Goal: Information Seeking & Learning: Learn about a topic

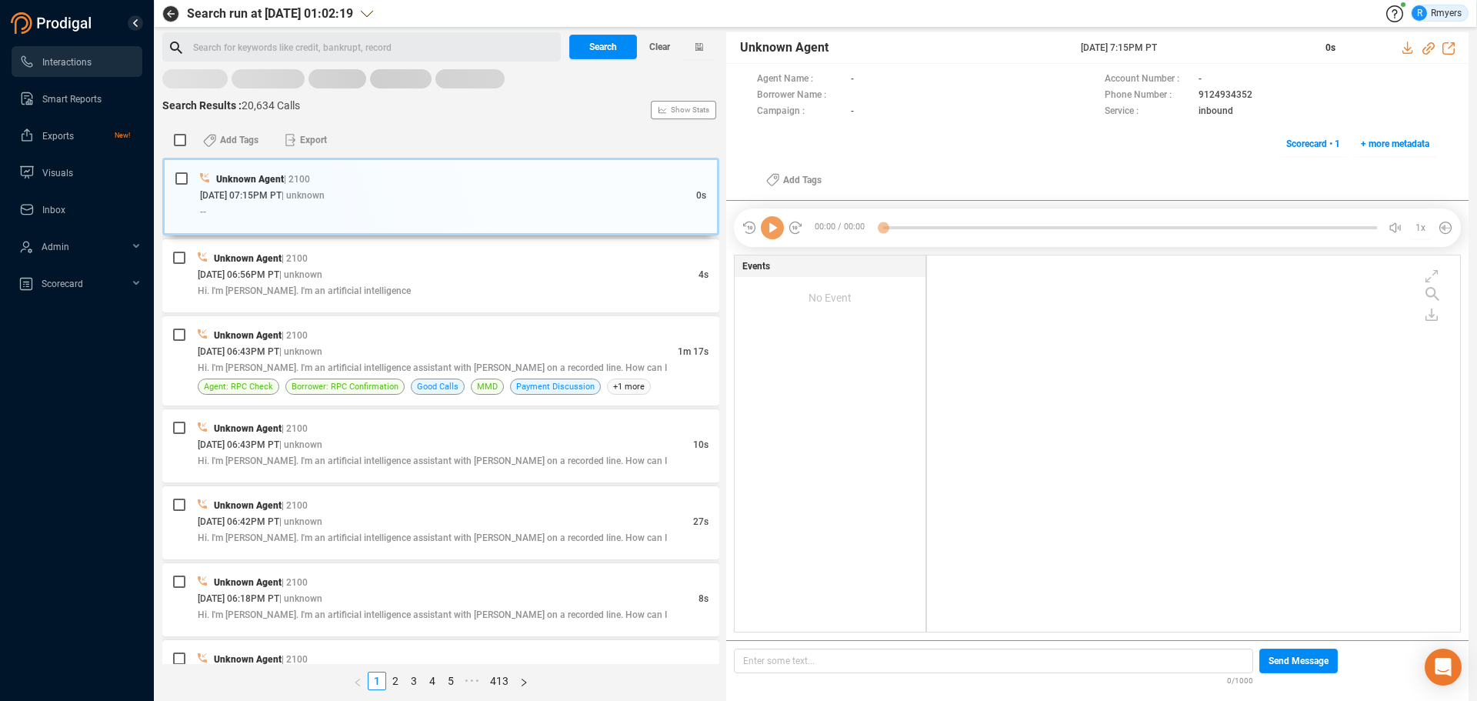
scroll to position [372, 525]
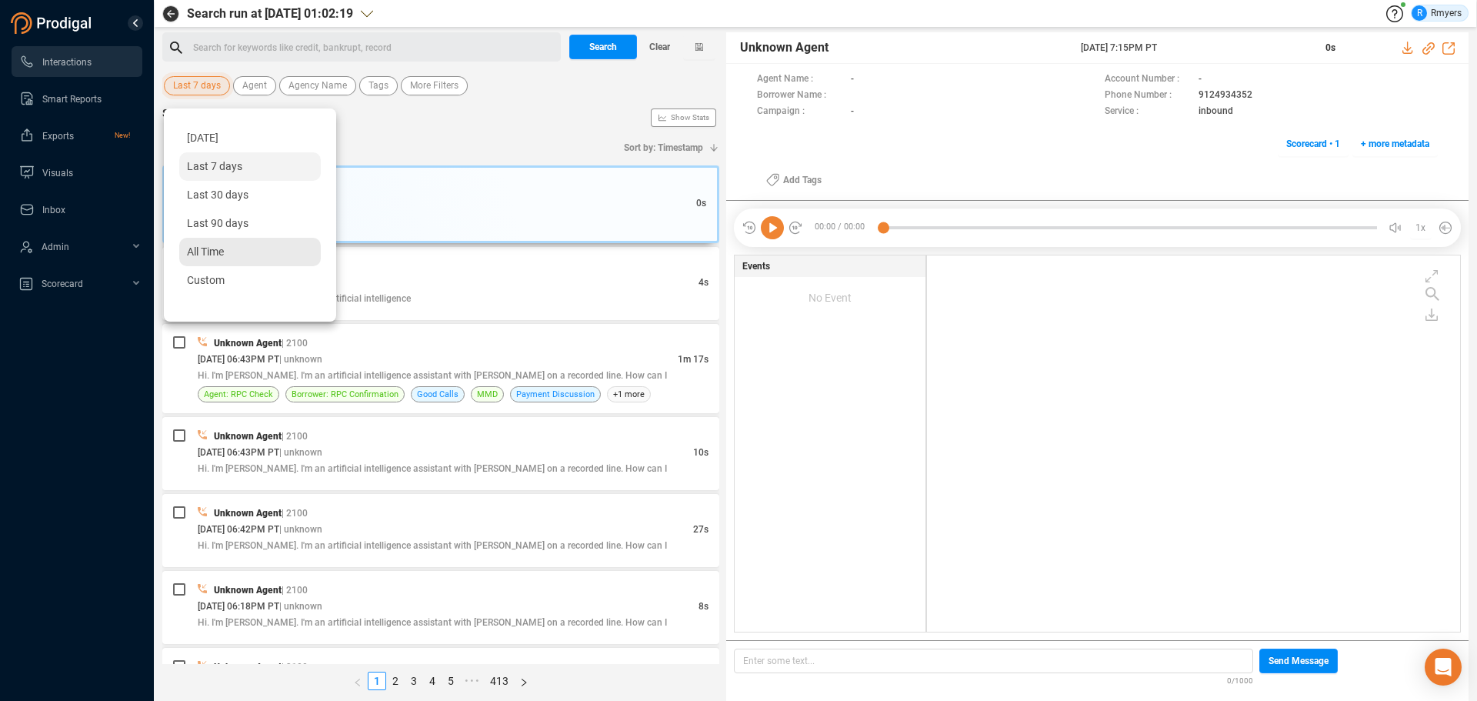
click at [201, 253] on span "All Time" at bounding box center [205, 251] width 37 height 12
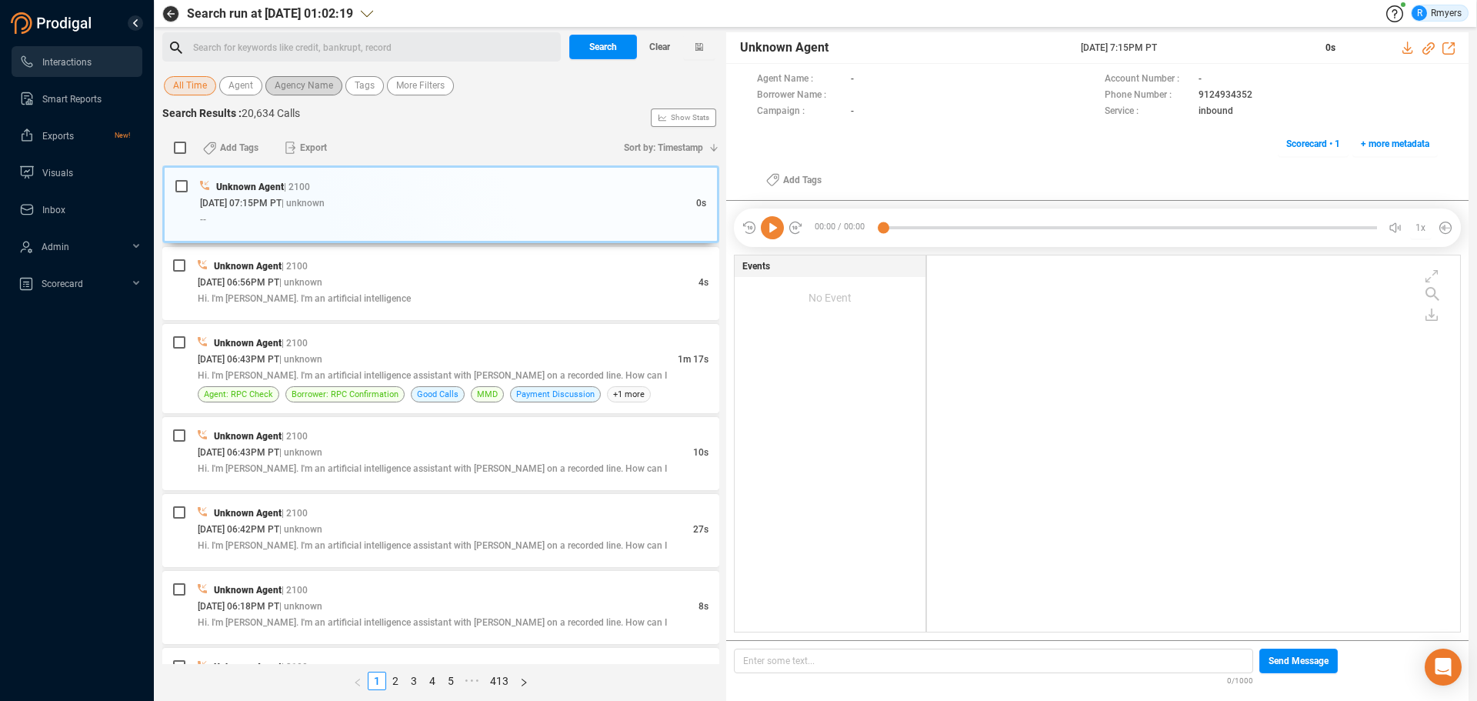
click at [304, 88] on span "Agency Name" at bounding box center [304, 85] width 58 height 19
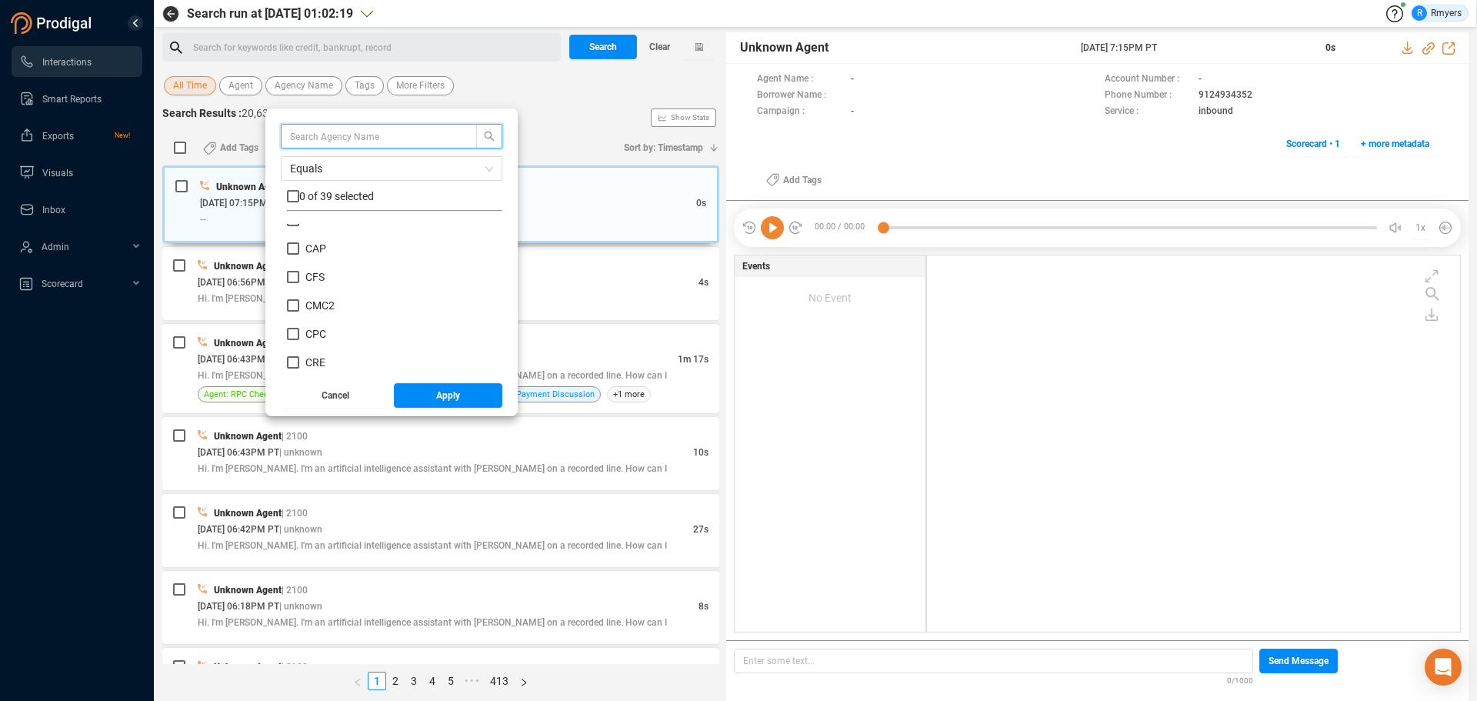
scroll to position [308, 0]
click at [323, 235] on span "CRM" at bounding box center [316, 237] width 23 height 12
click at [299, 235] on input "CRM" at bounding box center [293, 237] width 12 height 12
checkbox input "true"
click at [418, 393] on button "Apply" at bounding box center [448, 395] width 109 height 25
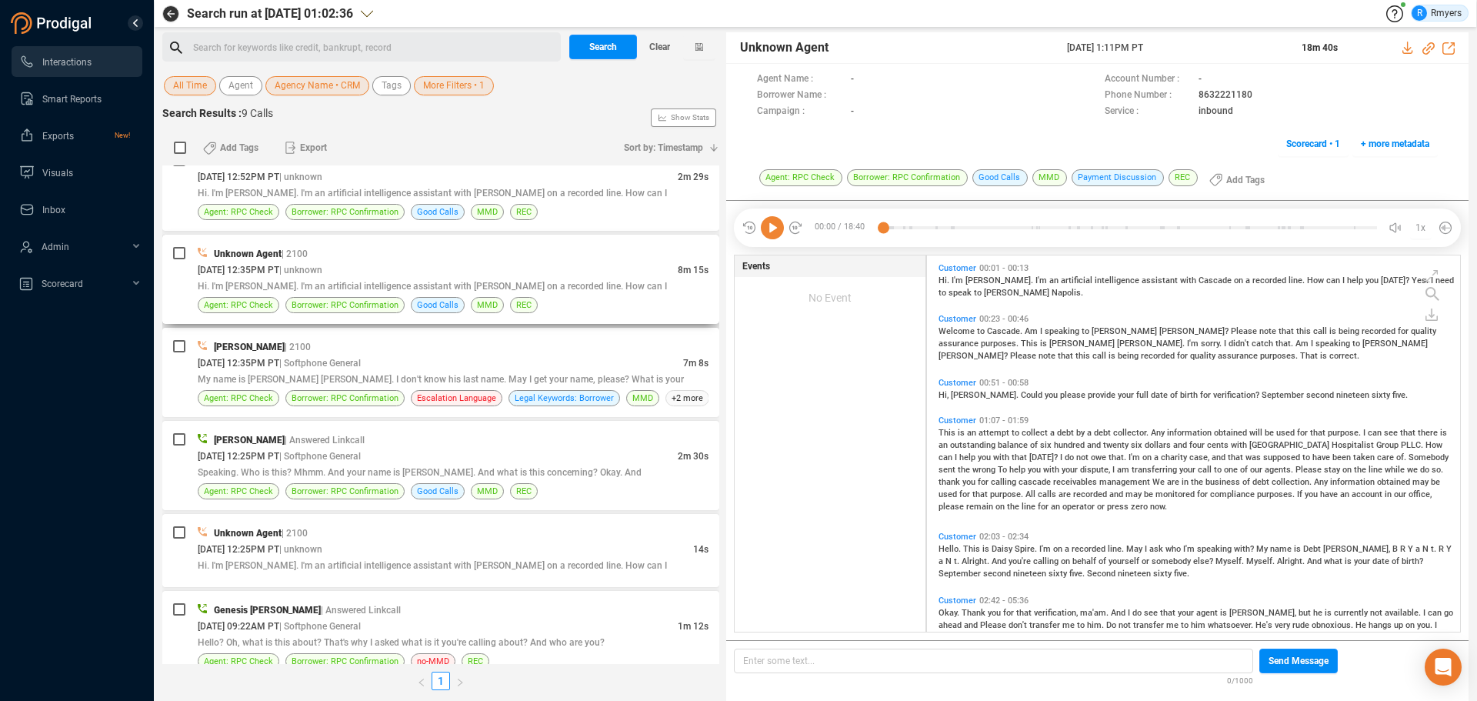
scroll to position [328, 0]
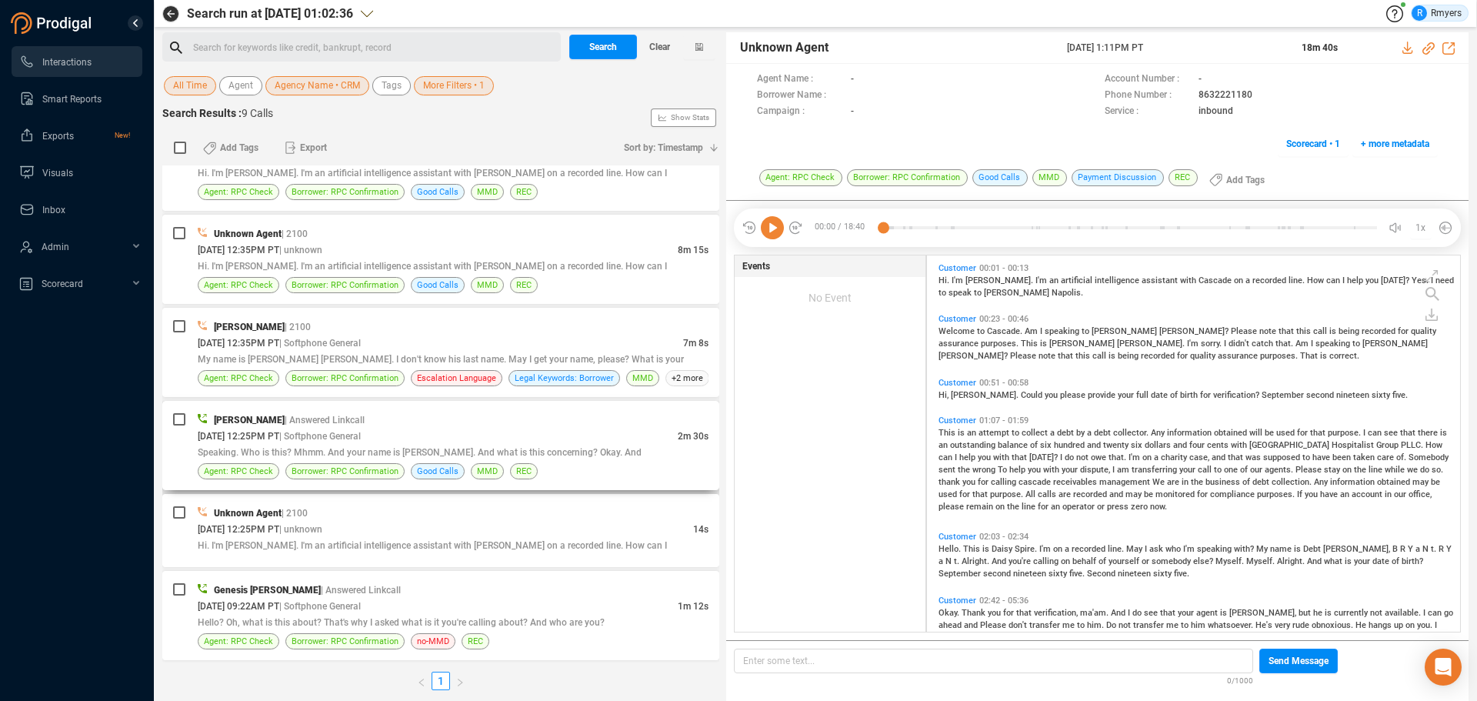
click at [338, 442] on div "09/17/2025 @ 12:25PM PT | Softphone General" at bounding box center [438, 436] width 480 height 16
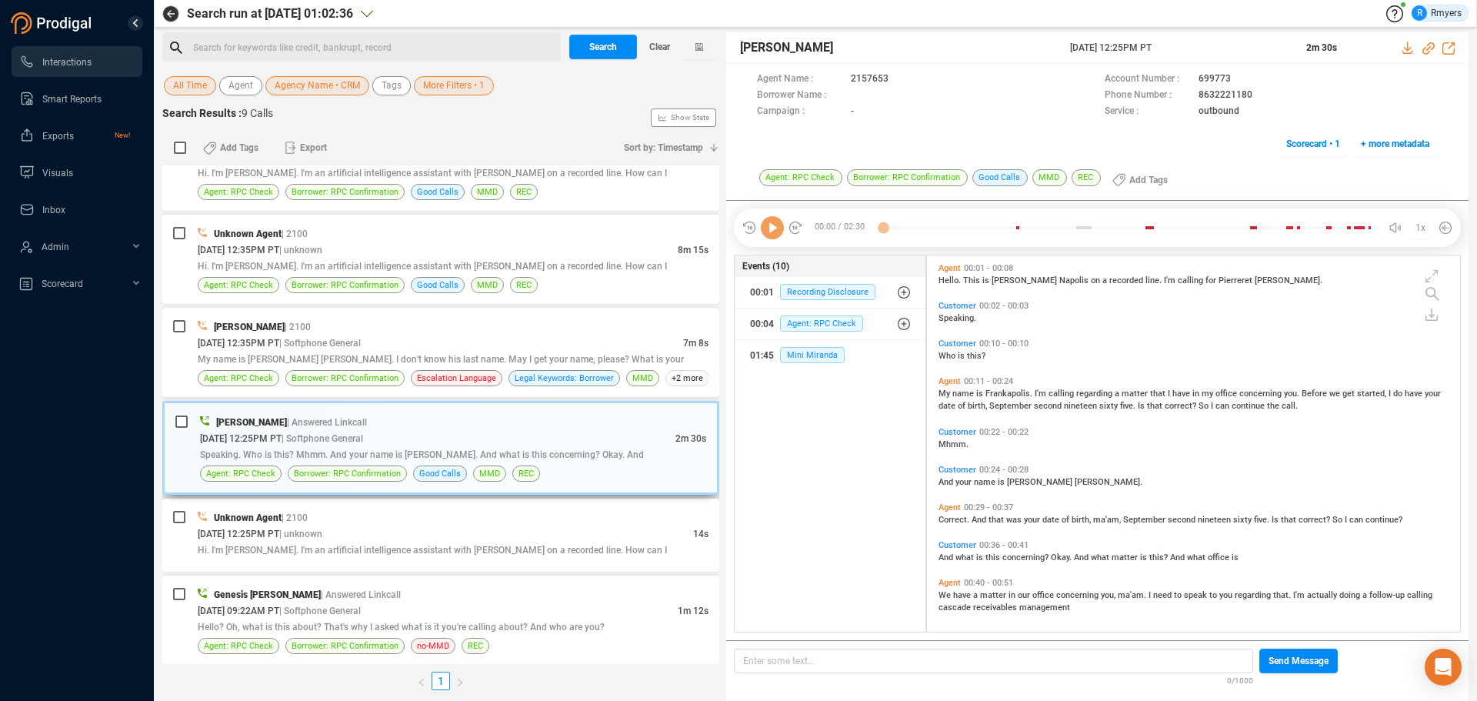
scroll to position [372, 525]
click at [769, 229] on icon at bounding box center [772, 227] width 23 height 23
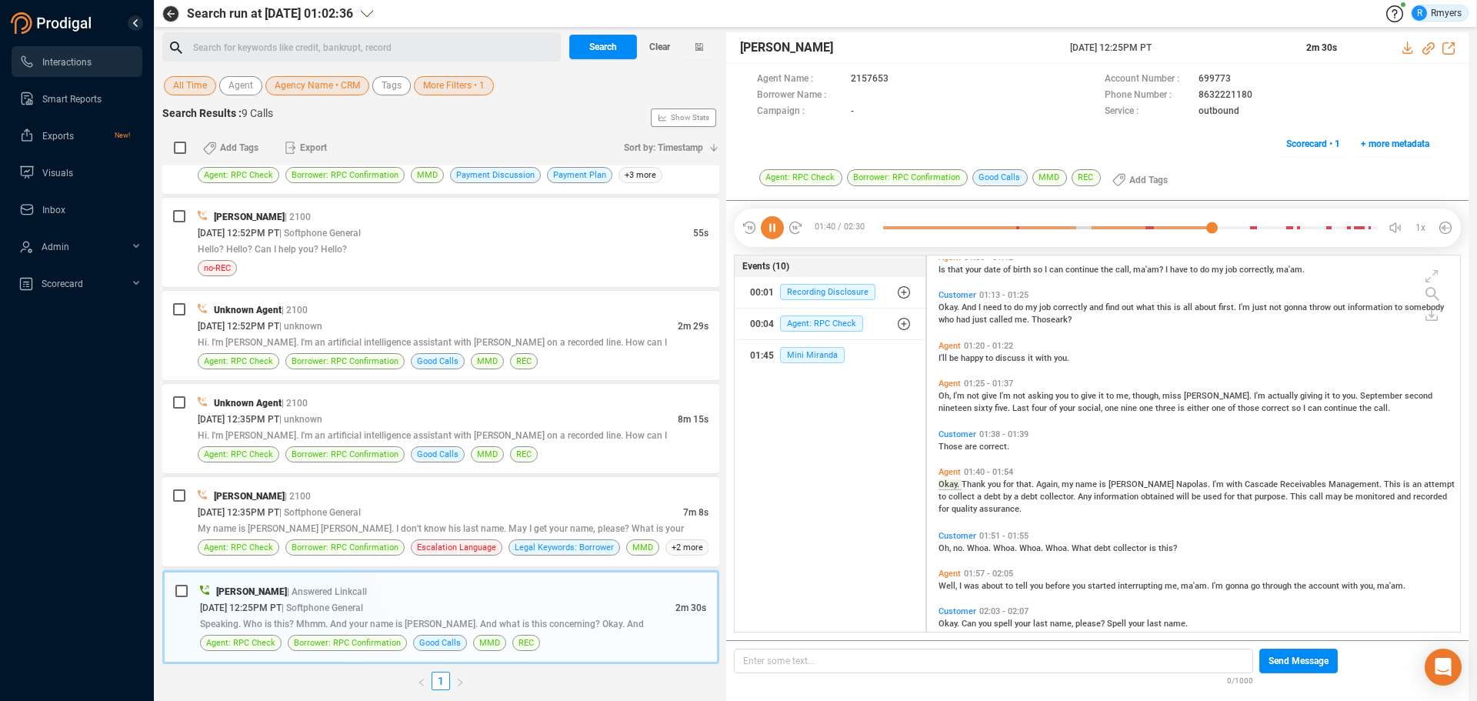
scroll to position [578, 0]
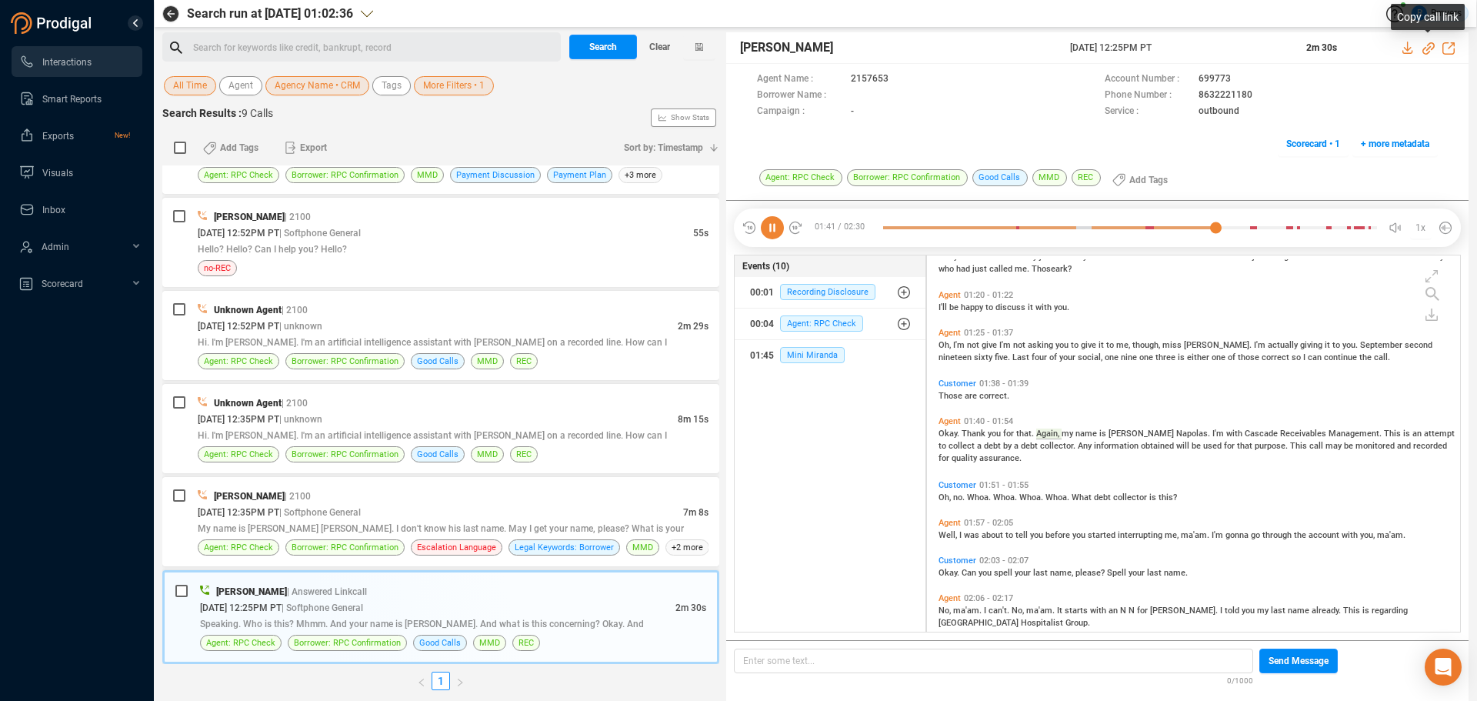
click at [1427, 45] on icon at bounding box center [1428, 48] width 12 height 12
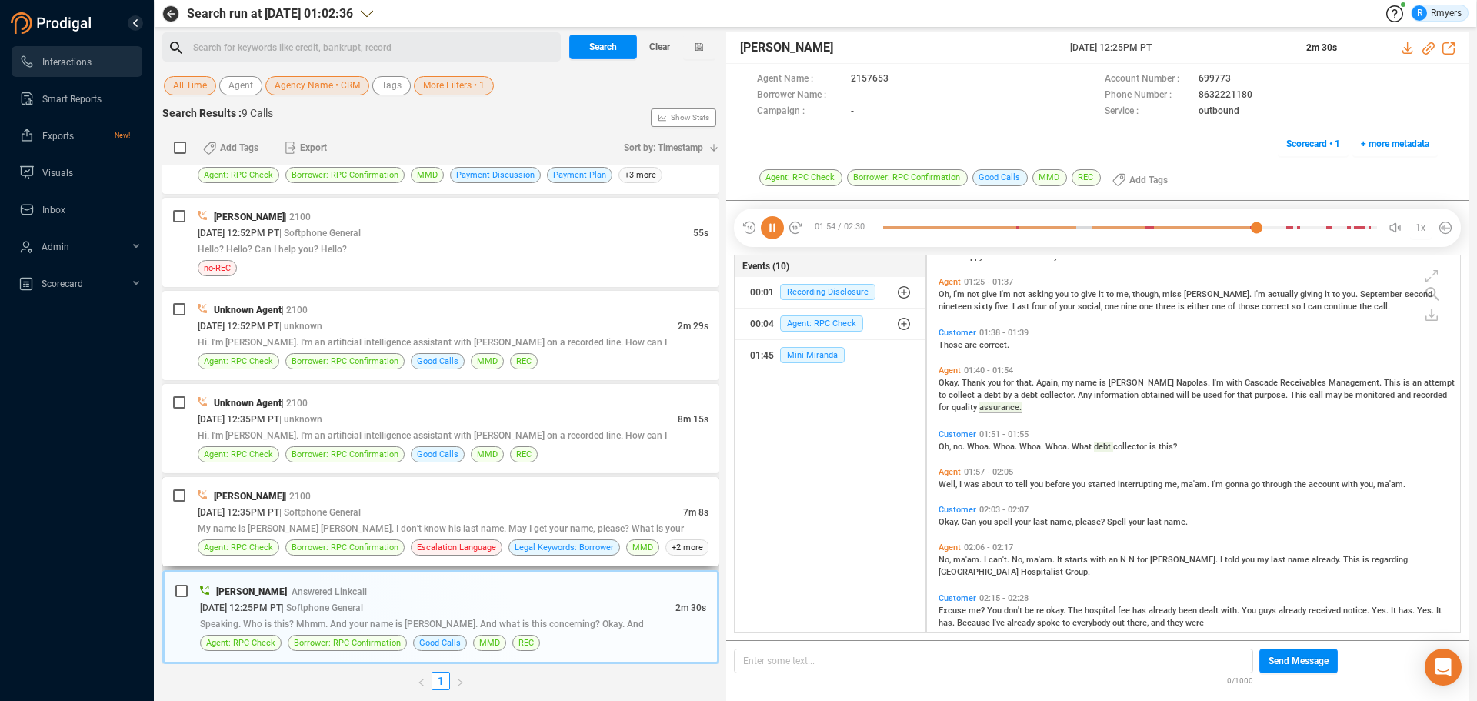
click at [331, 519] on div "09/17/2025 @ 12:35PM PT | Softphone General" at bounding box center [440, 512] width 485 height 16
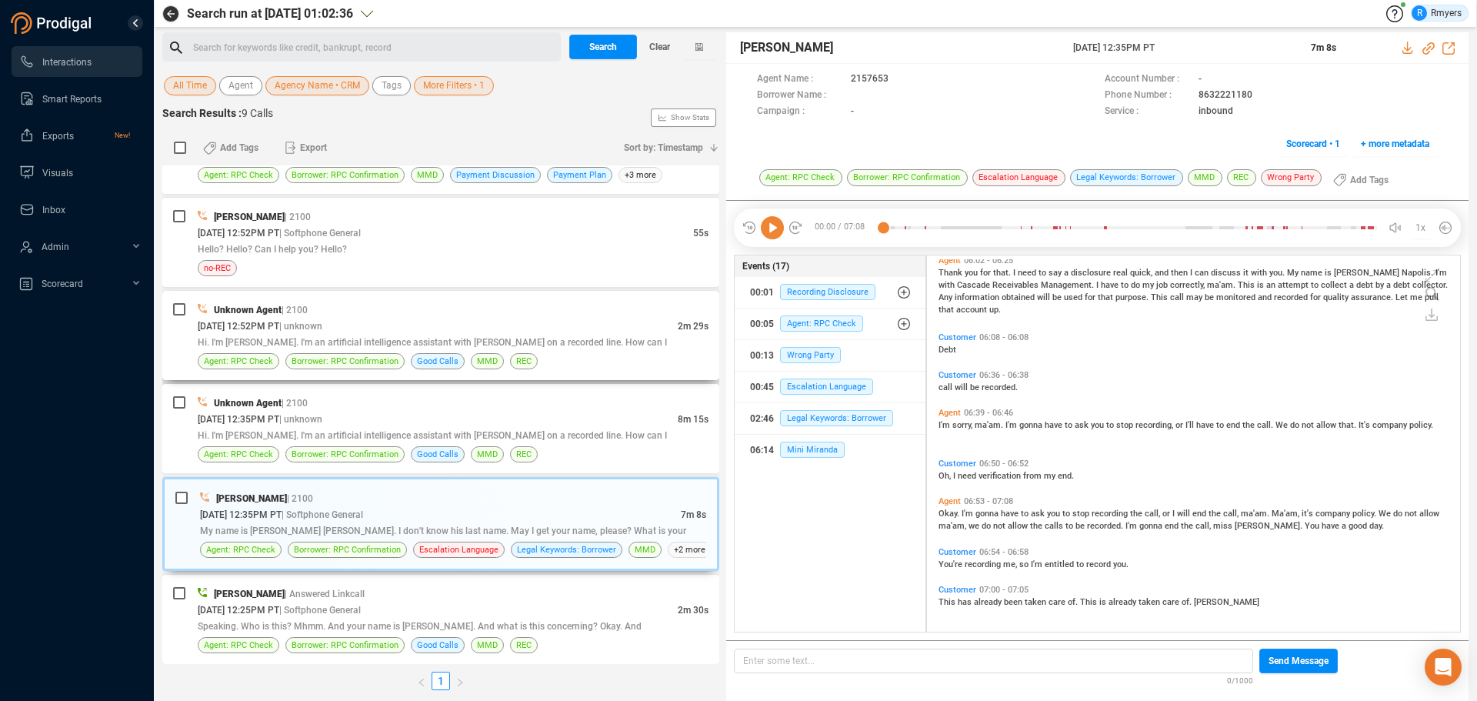
scroll to position [0, 0]
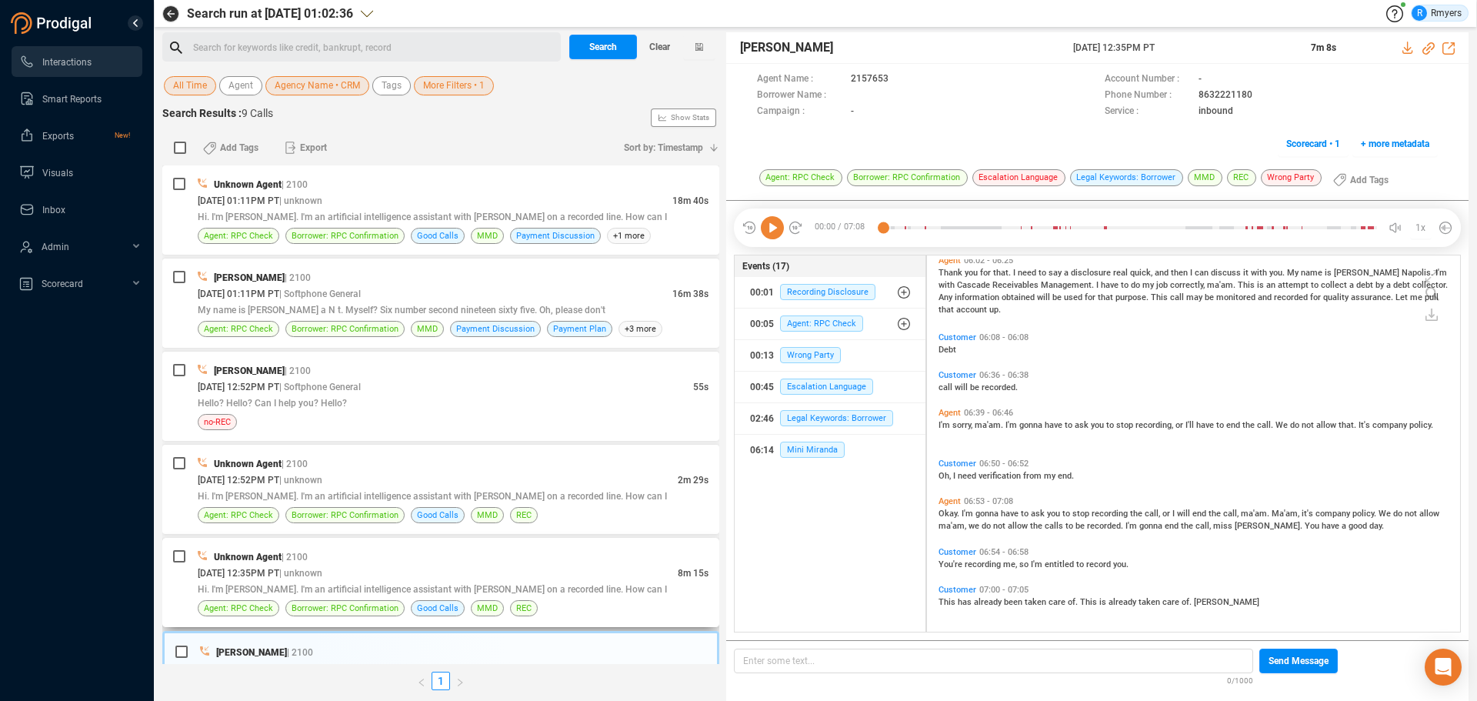
click at [381, 565] on div "09/17/2025 @ 12:35PM PT | unknown" at bounding box center [438, 573] width 480 height 16
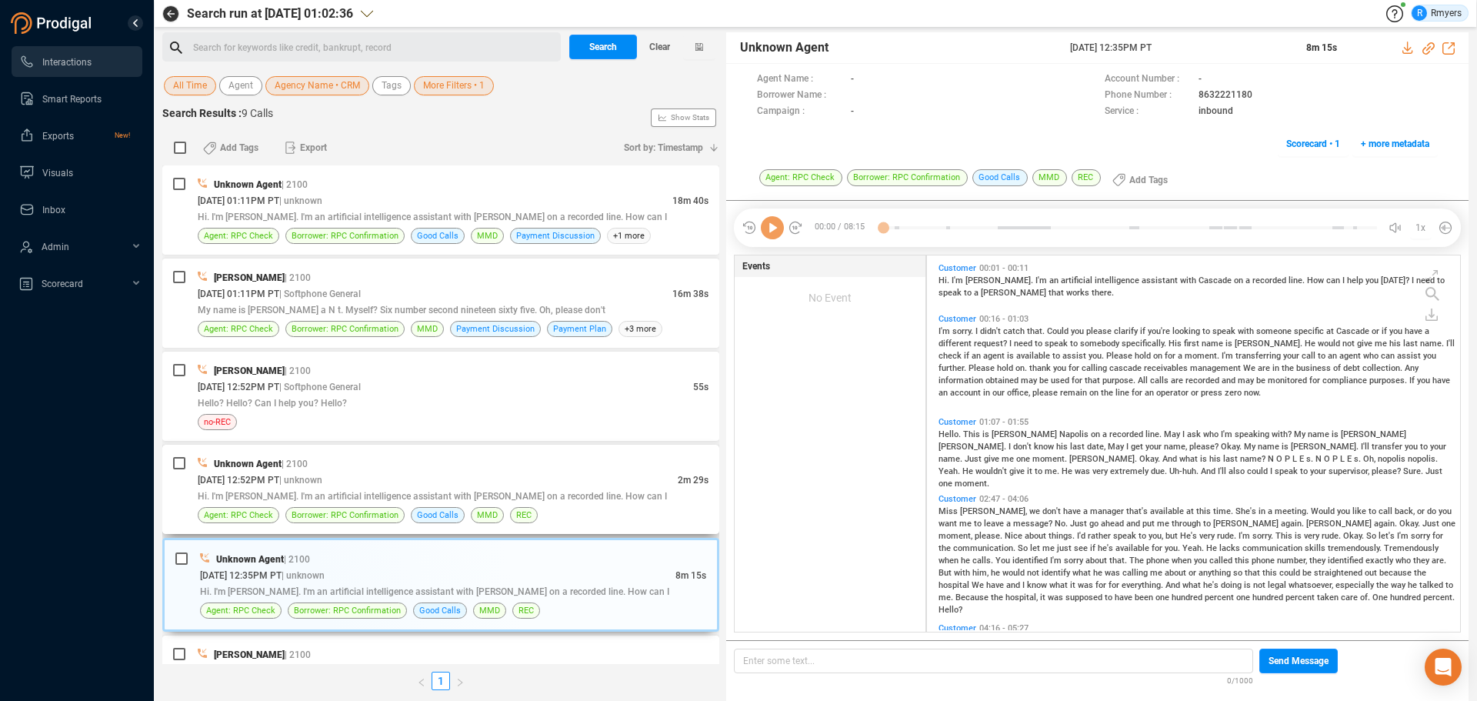
scroll to position [372, 525]
click at [405, 477] on div "09/17/2025 @ 12:52PM PT | unknown" at bounding box center [438, 480] width 480 height 16
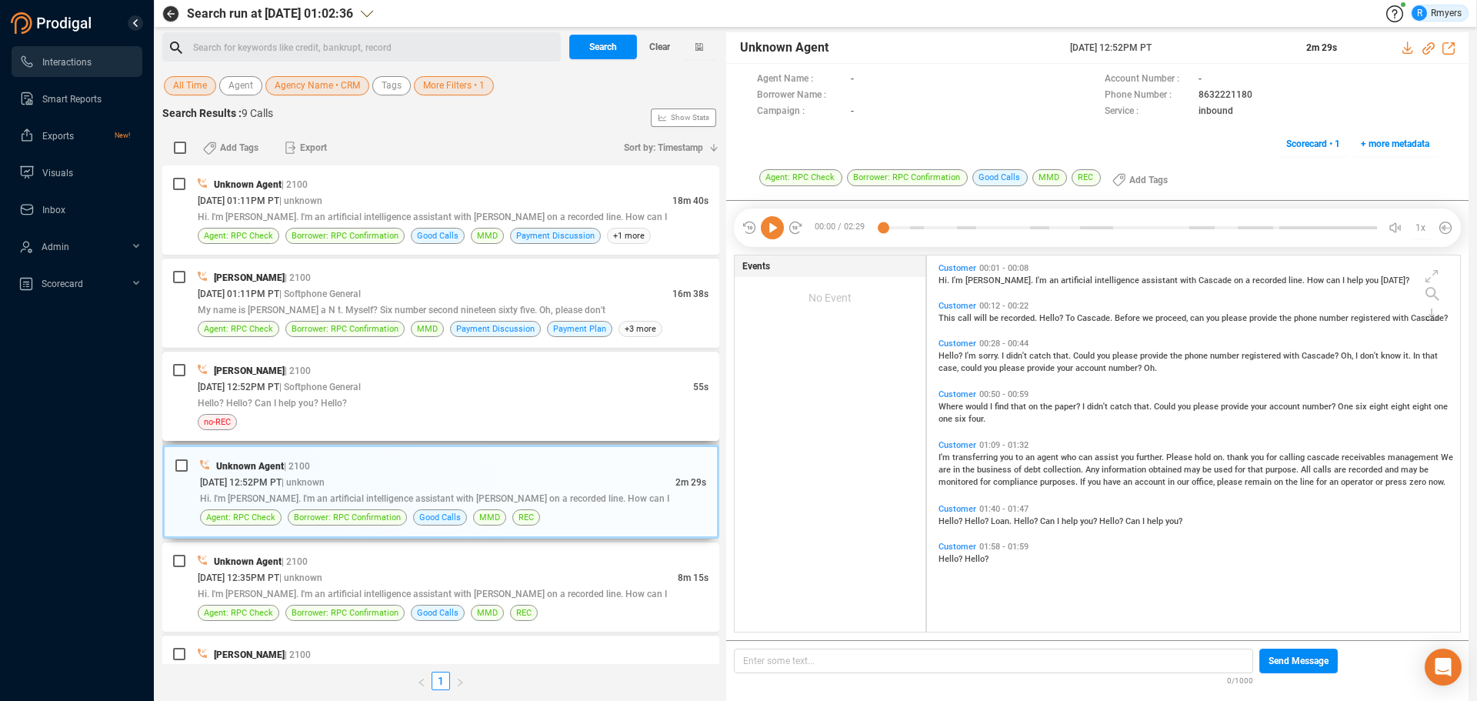
click at [421, 410] on div "Hello? Hello? Can I help you? Hello?" at bounding box center [453, 403] width 511 height 16
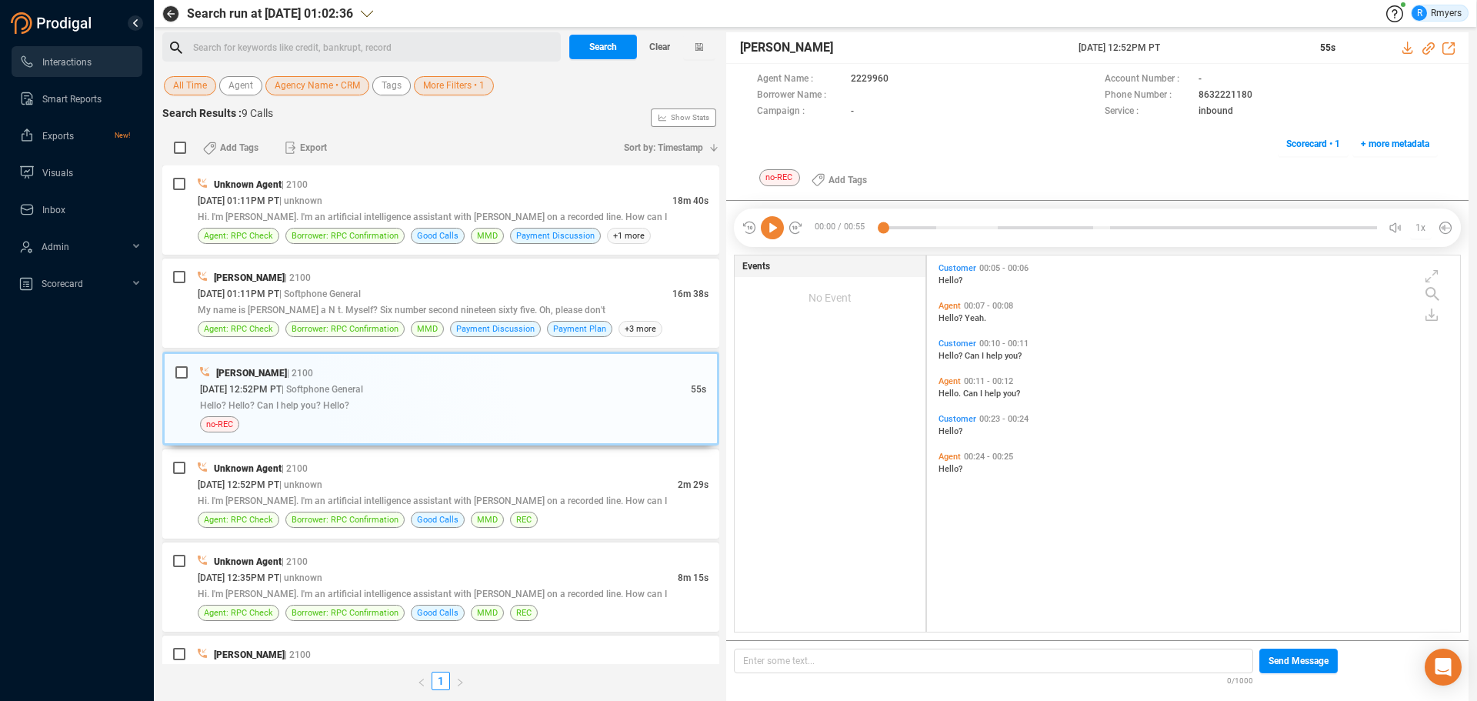
click at [778, 235] on icon at bounding box center [772, 227] width 23 height 23
click at [393, 301] on div "Daisy Spahr | 2100 09/17/2025 @ 01:11PM PT | Softphone General 16m 38s My name …" at bounding box center [453, 303] width 511 height 68
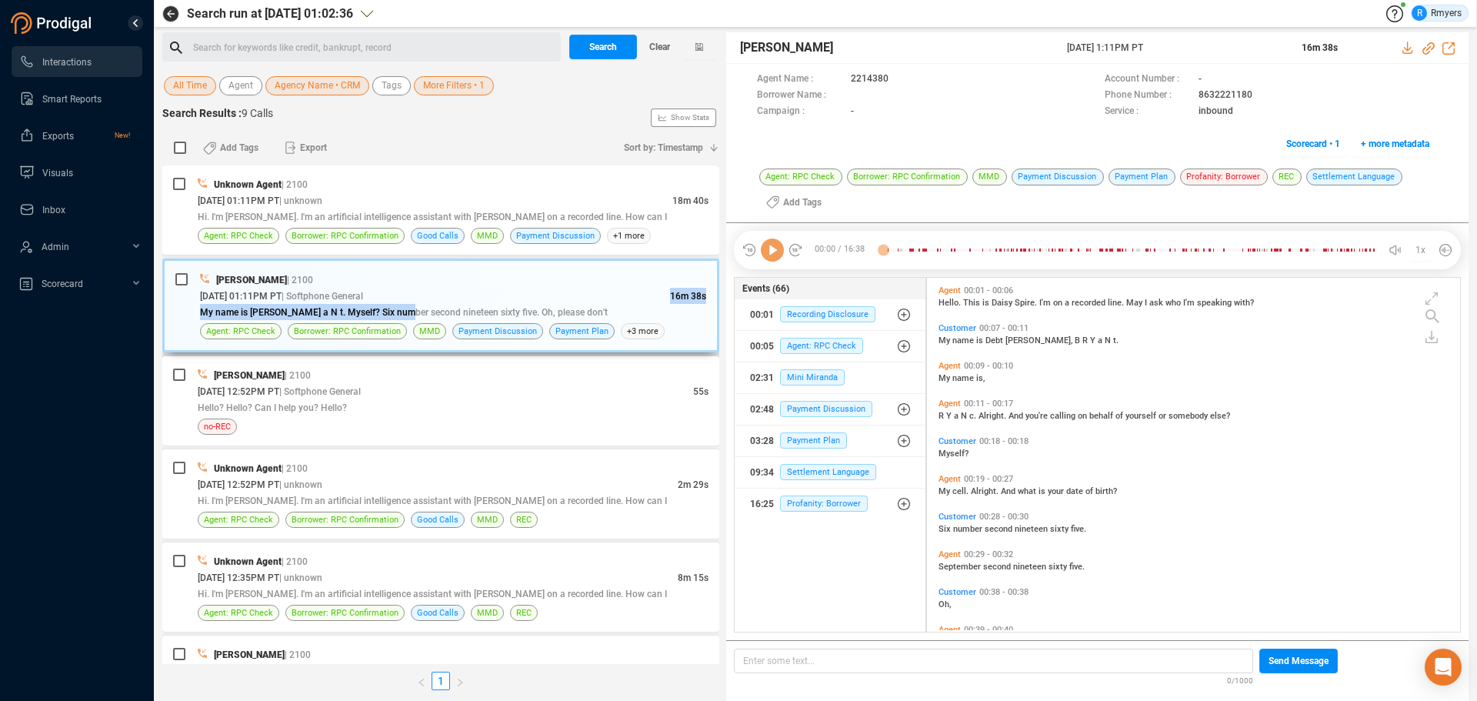
scroll to position [350, 525]
click at [765, 253] on icon at bounding box center [772, 249] width 23 height 23
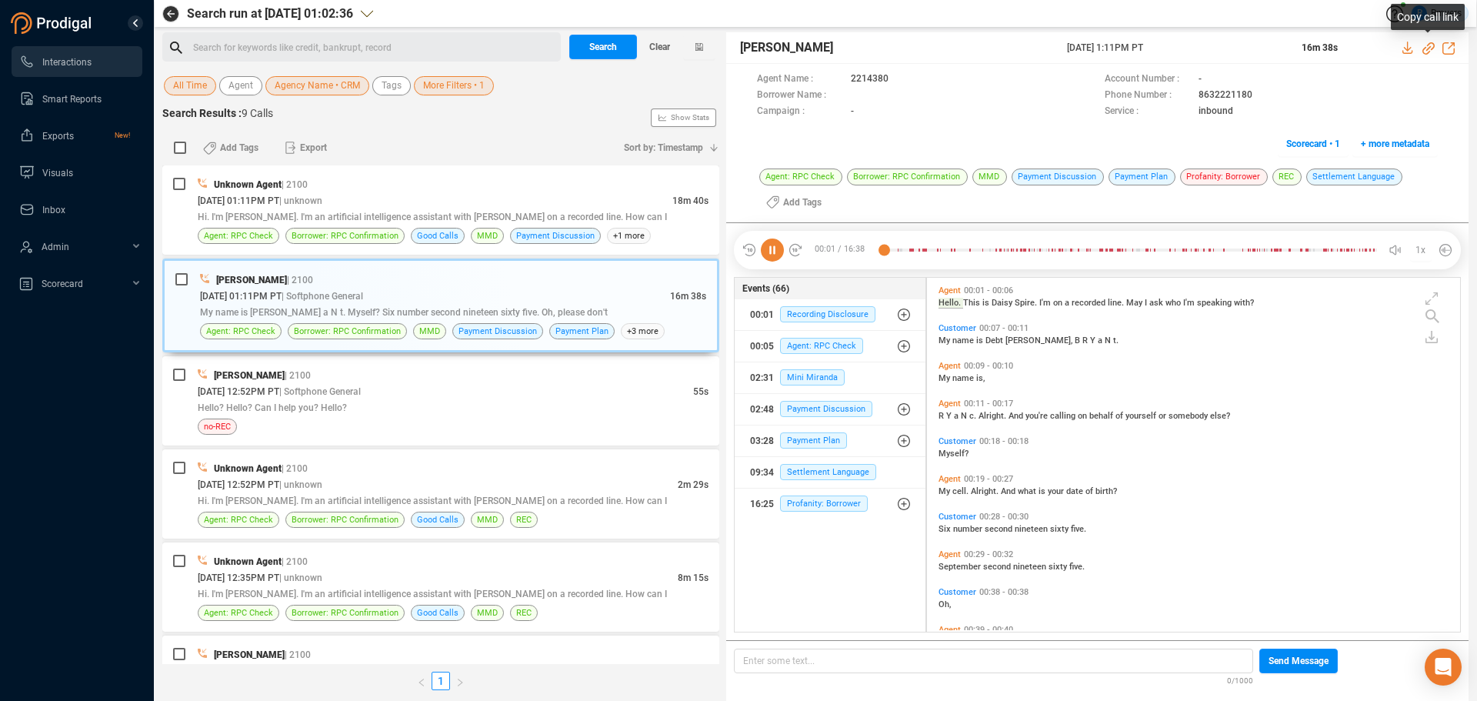
click at [1429, 47] on icon at bounding box center [1428, 48] width 12 height 12
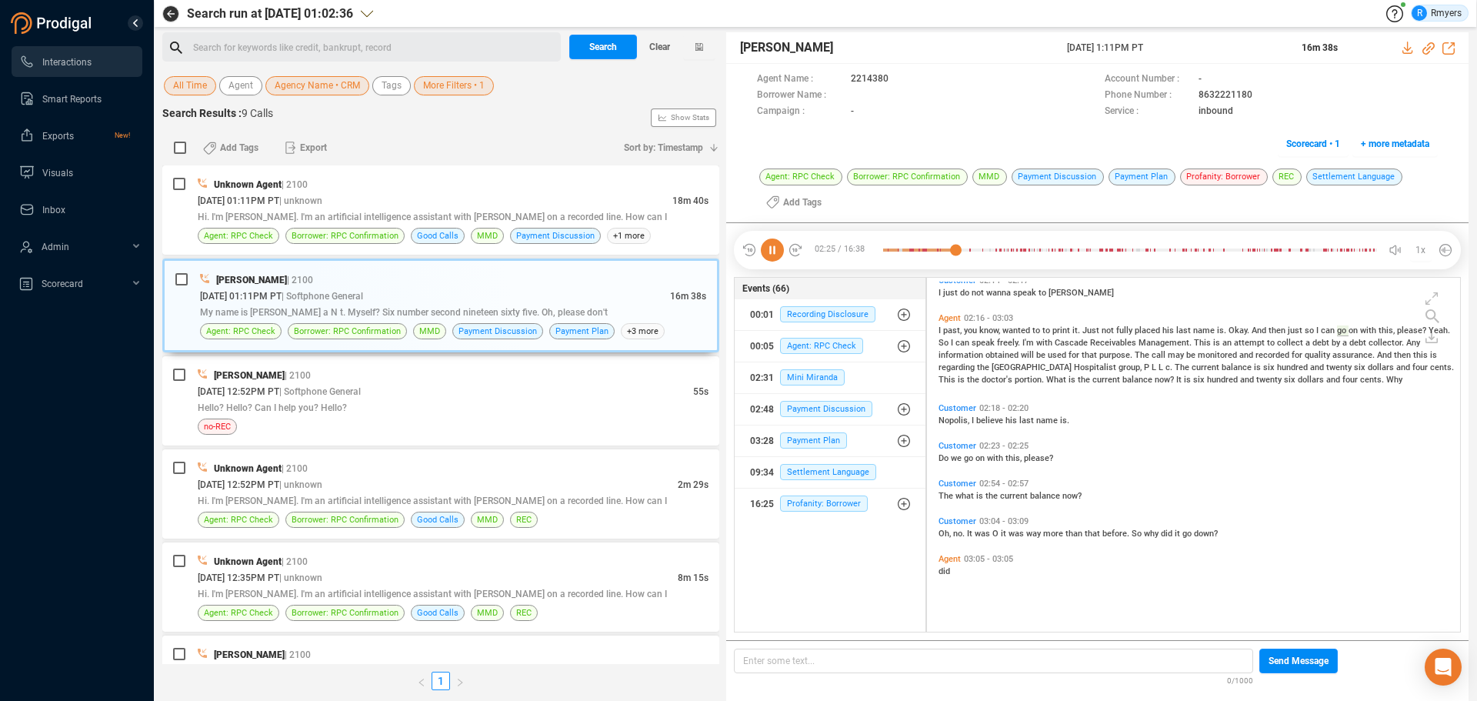
scroll to position [1118, 0]
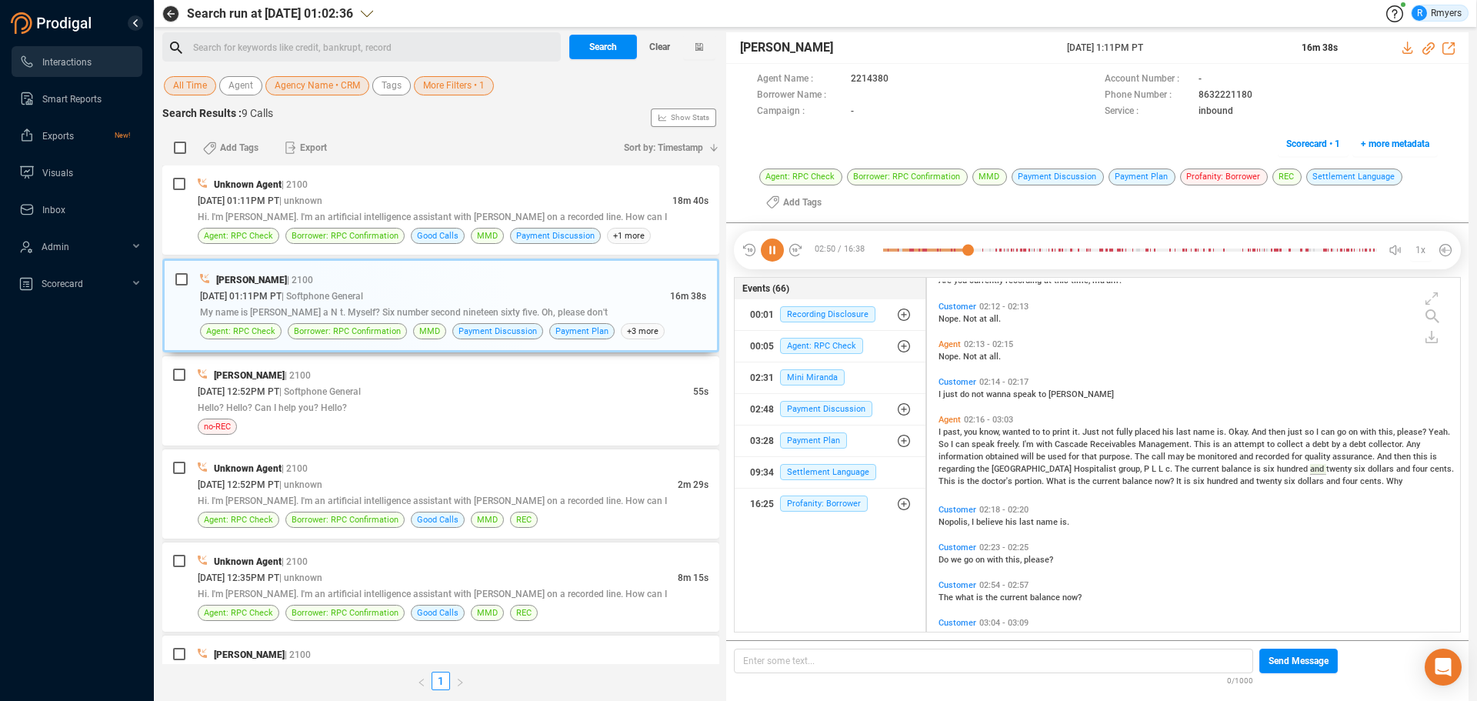
drag, startPoint x: 775, startPoint y: 249, endPoint x: 771, endPoint y: 268, distance: 18.9
click at [776, 249] on icon at bounding box center [772, 249] width 23 height 23
click at [771, 255] on icon at bounding box center [772, 249] width 23 height 23
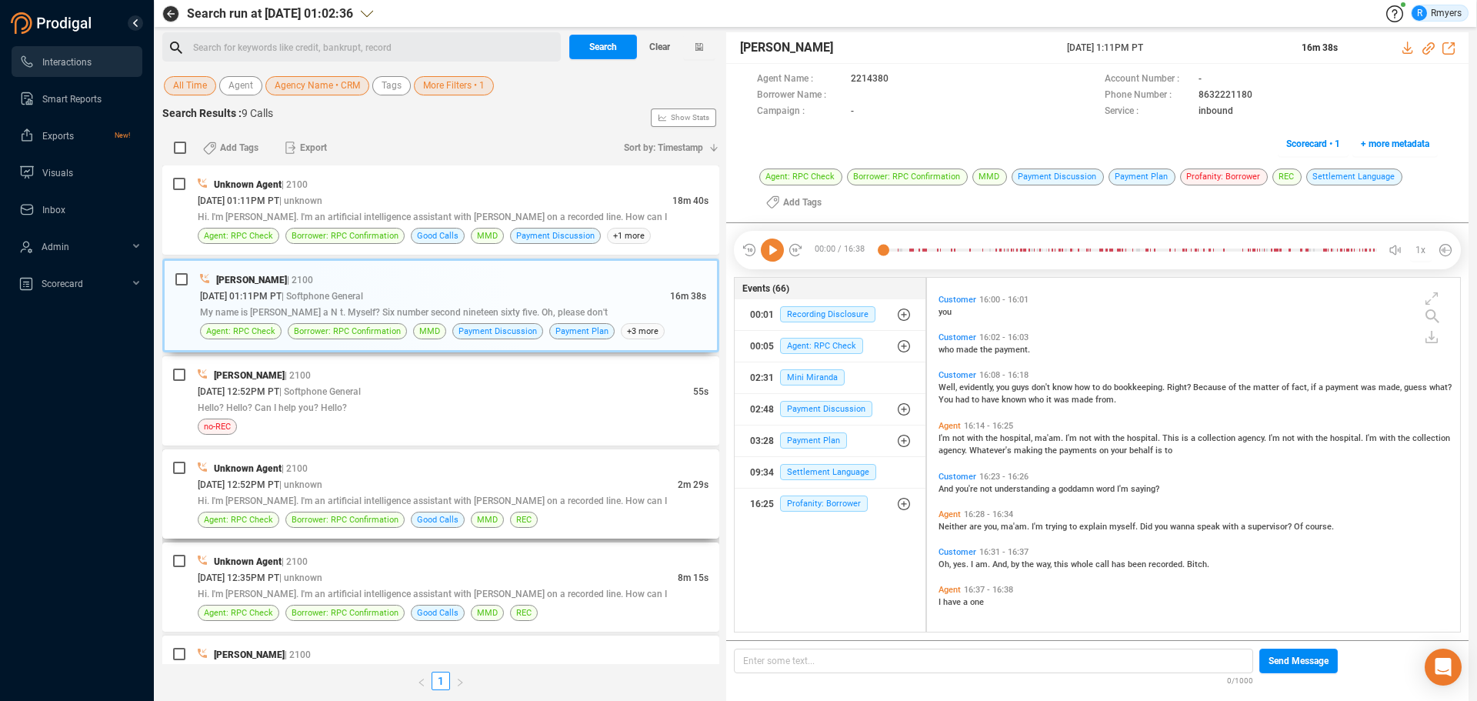
scroll to position [328, 0]
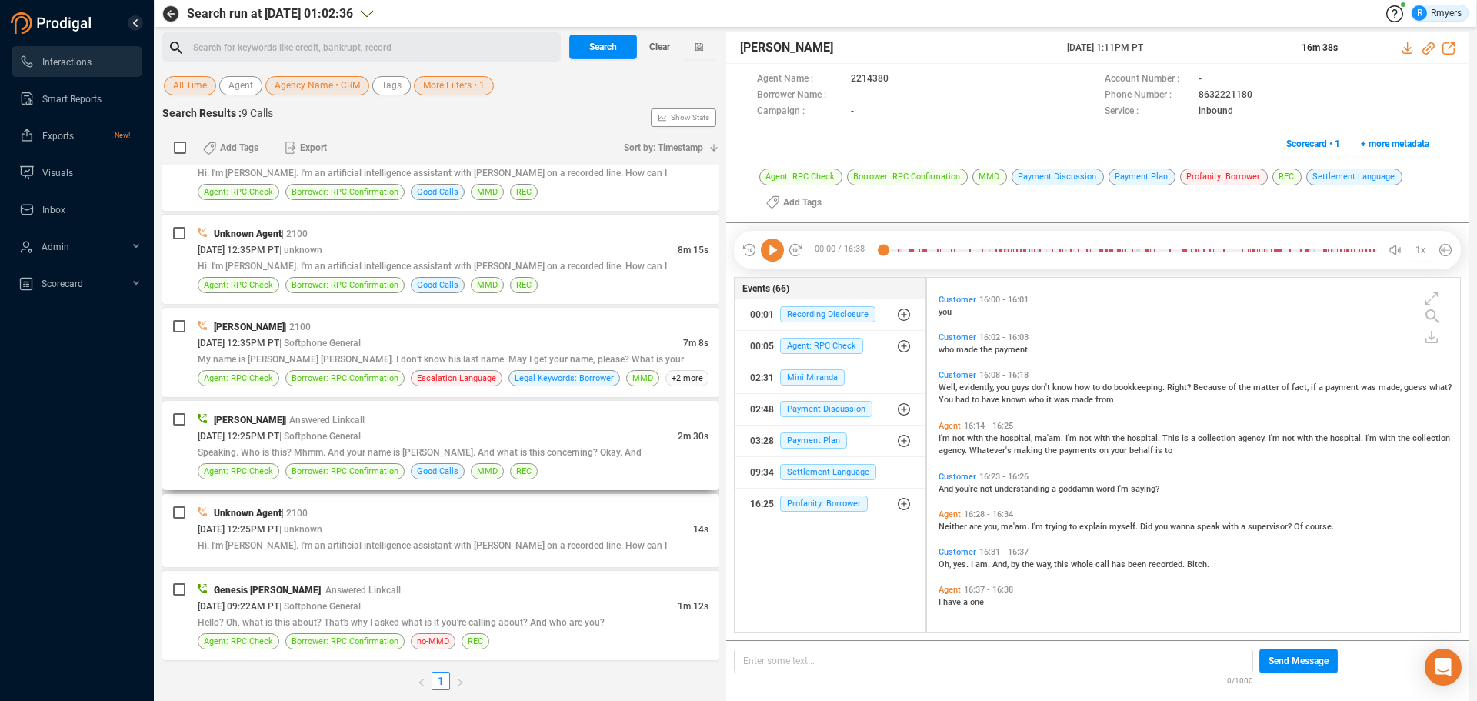
click at [361, 437] on span "| Softphone General" at bounding box center [320, 436] width 82 height 11
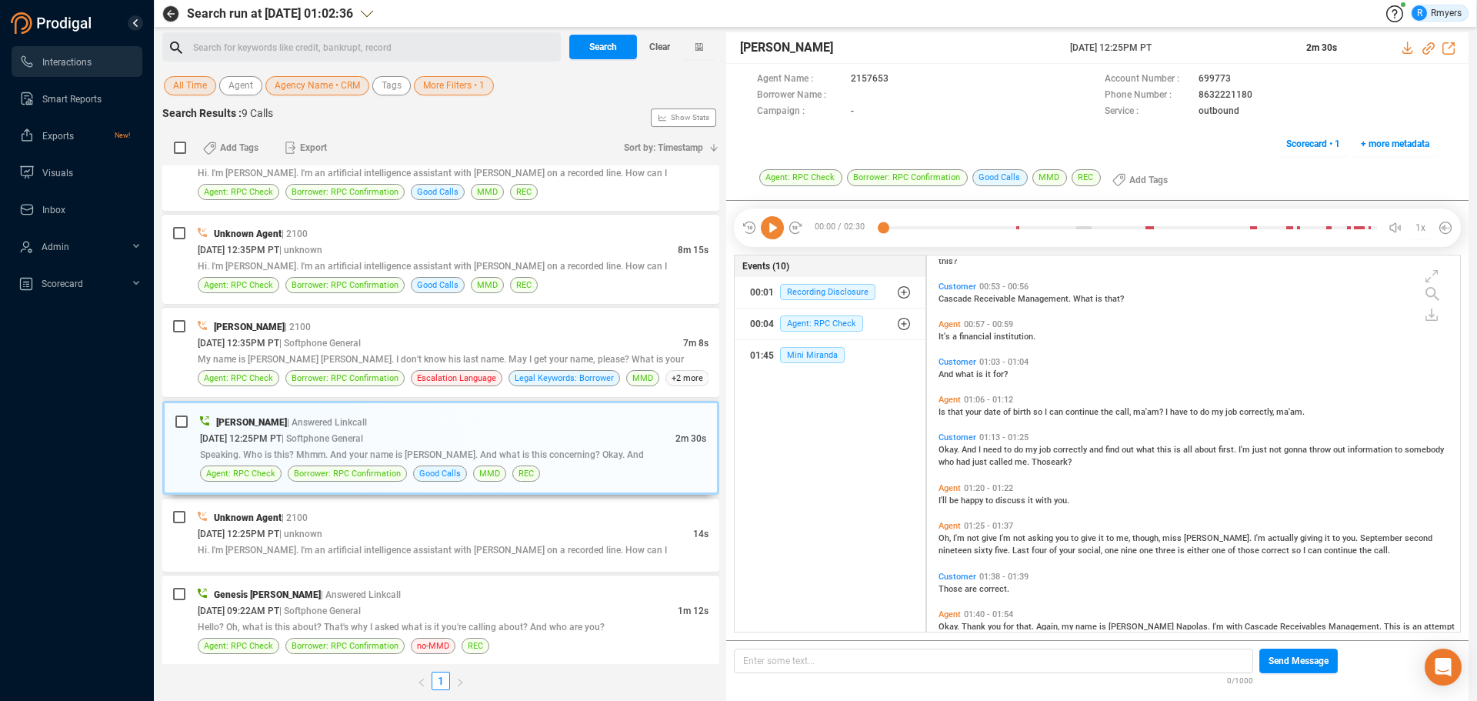
scroll to position [763, 0]
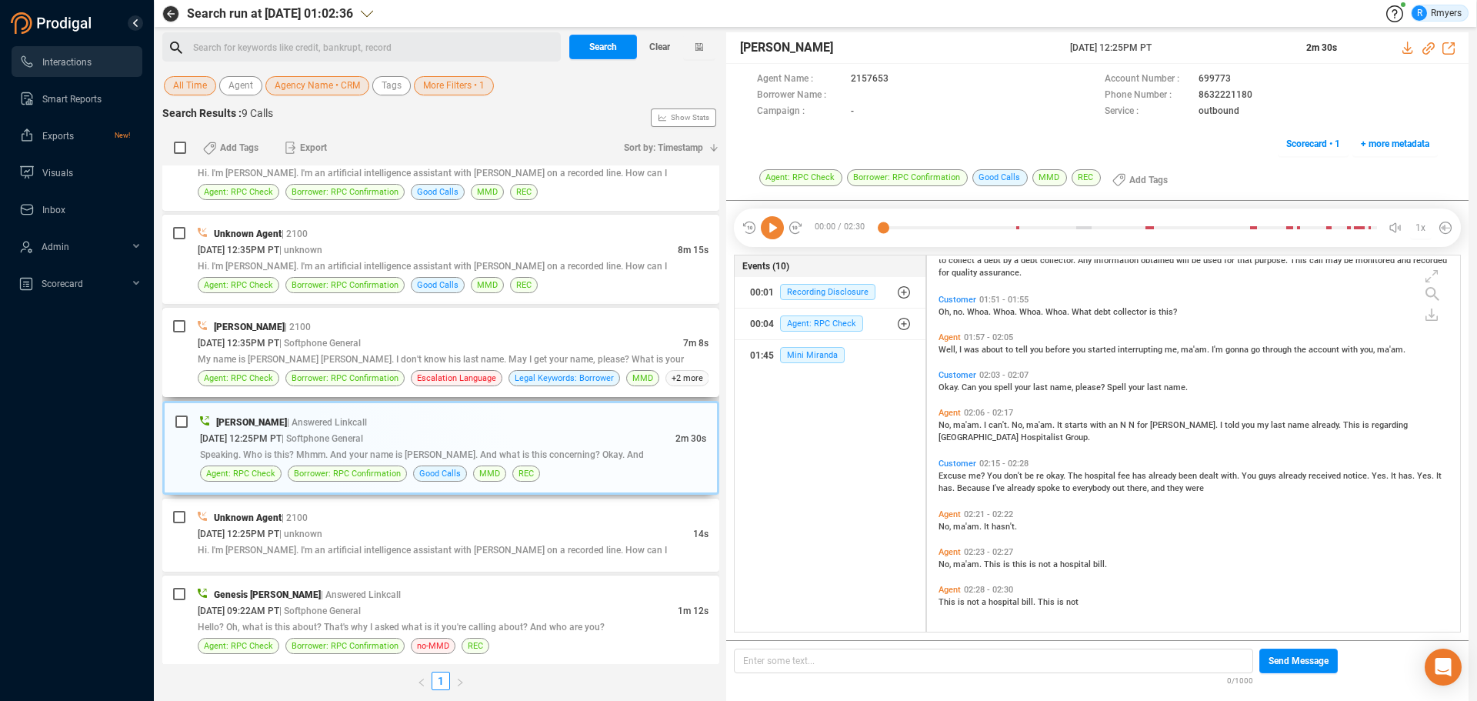
drag, startPoint x: 392, startPoint y: 346, endPoint x: 405, endPoint y: 348, distance: 13.2
click at [361, 345] on span "| Softphone General" at bounding box center [320, 343] width 82 height 11
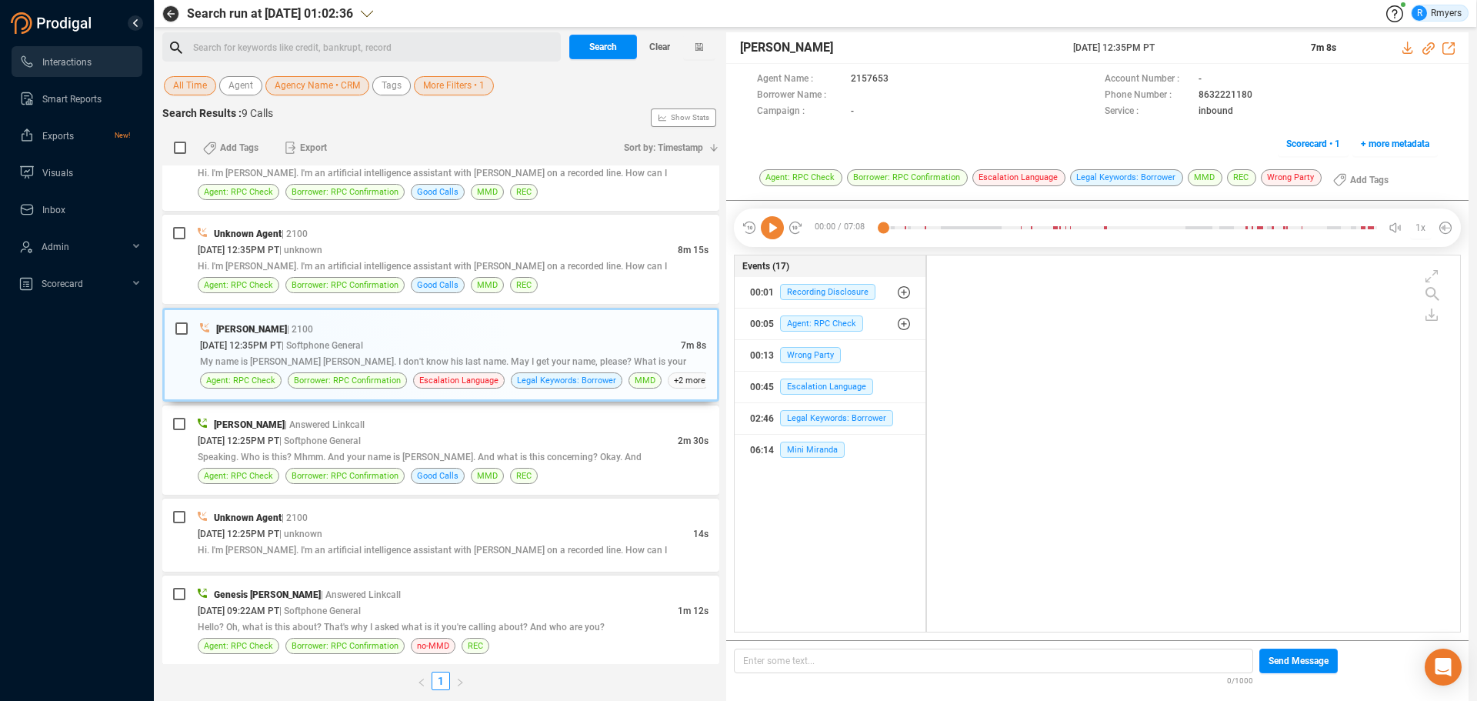
scroll to position [462, 0]
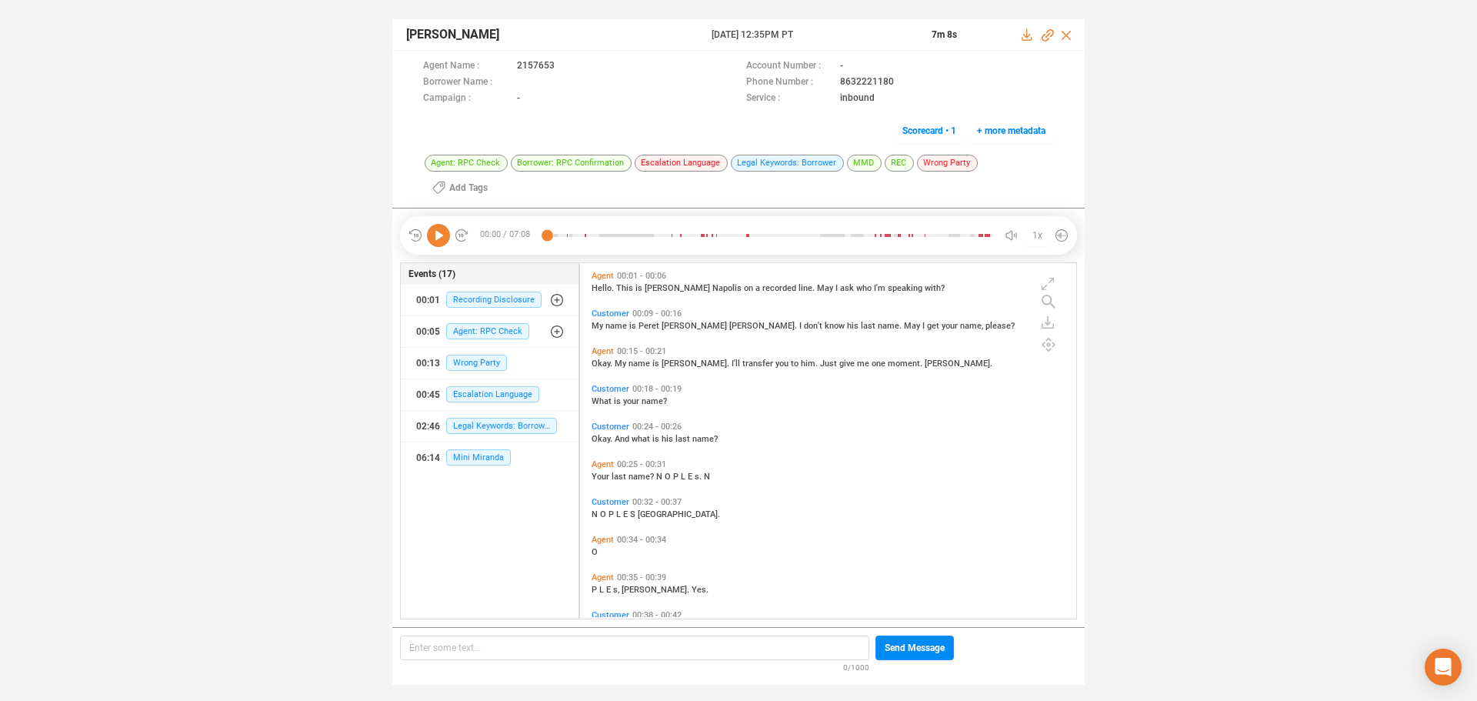
scroll to position [352, 488]
